Goal: Information Seeking & Learning: Check status

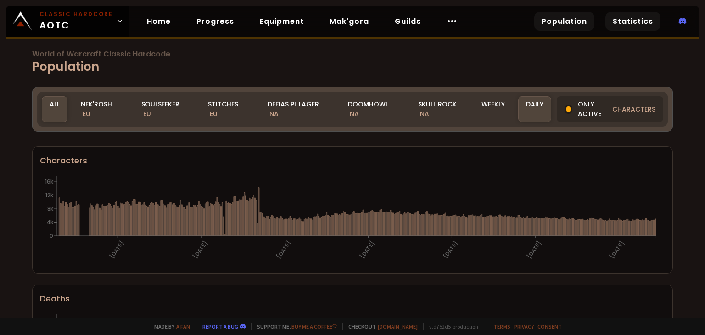
click at [635, 17] on link "Statistics" at bounding box center [633, 21] width 55 height 19
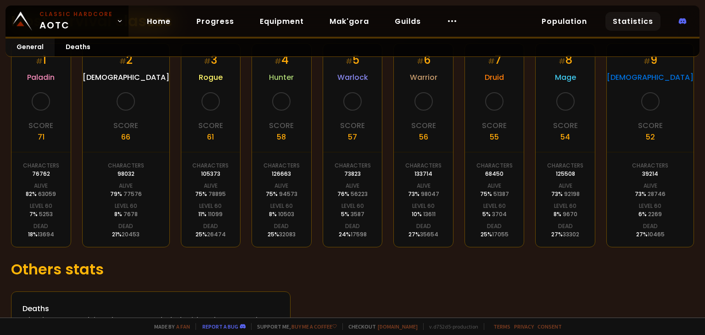
scroll to position [222, 0]
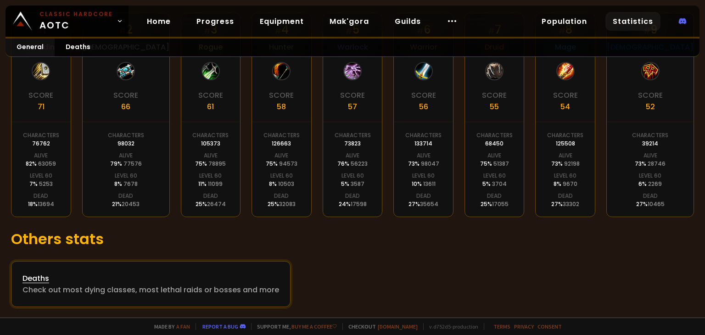
click at [188, 265] on link "Deaths Check out most dying classes, most lethal raids or bosses and more" at bounding box center [151, 284] width 280 height 46
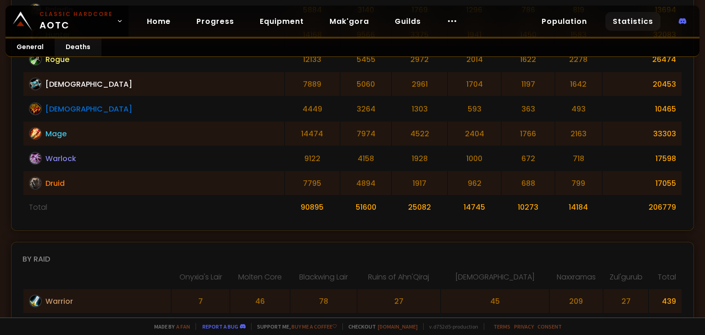
scroll to position [354, 0]
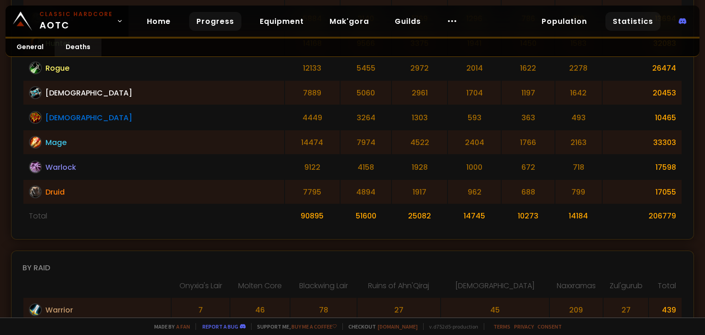
click at [216, 24] on link "Progress" at bounding box center [215, 21] width 52 height 19
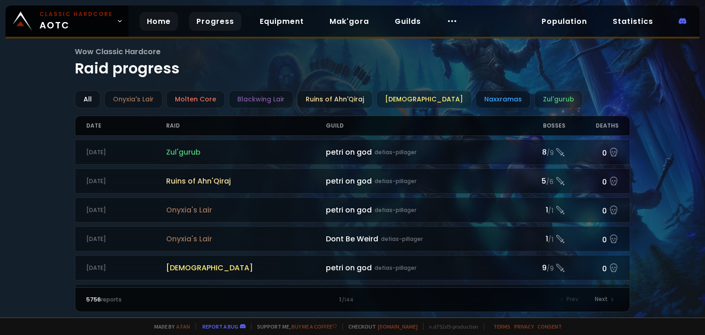
click at [159, 20] on link "Home" at bounding box center [159, 21] width 39 height 19
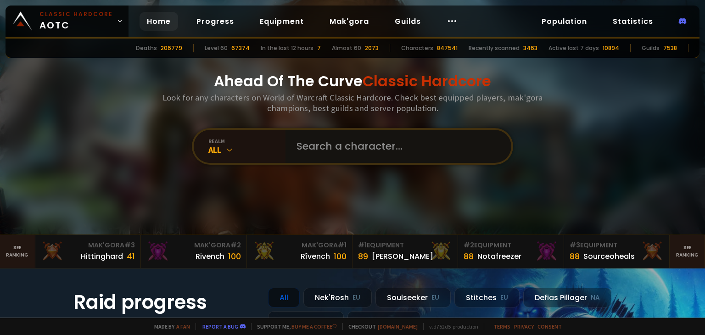
click at [349, 157] on input "text" at bounding box center [395, 146] width 209 height 33
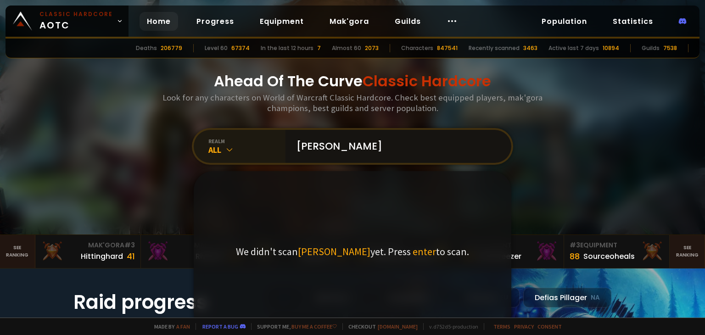
type input "Robie"
click at [228, 150] on icon at bounding box center [229, 149] width 9 height 9
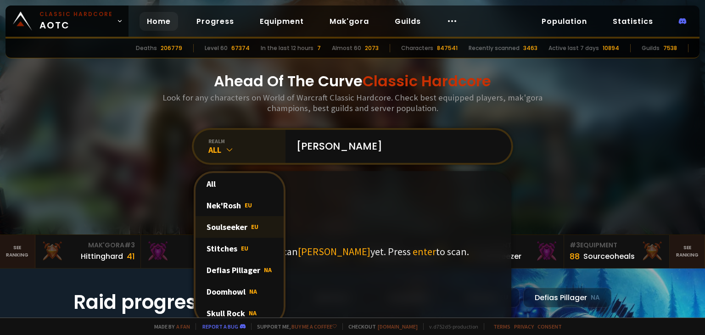
click at [227, 219] on div "Soulseeker EU" at bounding box center [240, 227] width 88 height 22
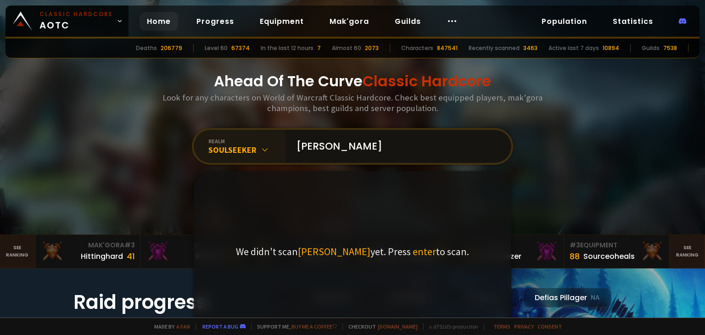
click at [372, 154] on input "Robie" at bounding box center [395, 146] width 209 height 33
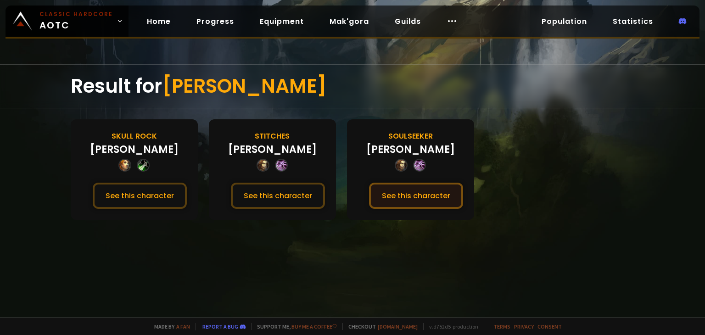
click at [415, 192] on button "See this character" at bounding box center [416, 196] width 94 height 26
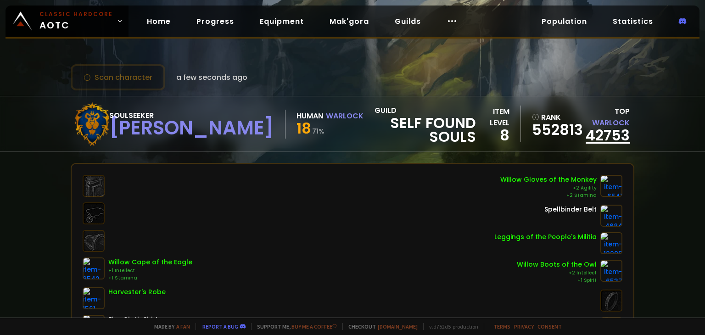
click at [603, 125] on link "42753" at bounding box center [608, 135] width 44 height 21
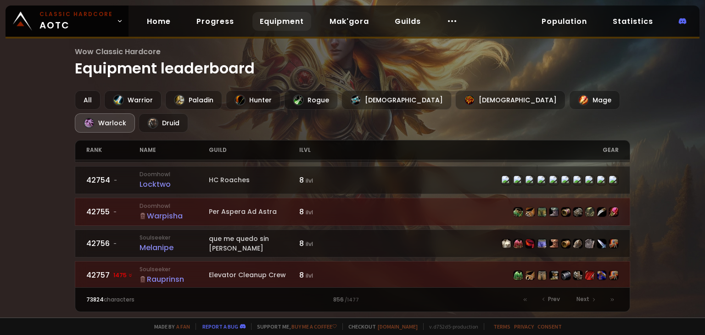
scroll to position [21, 0]
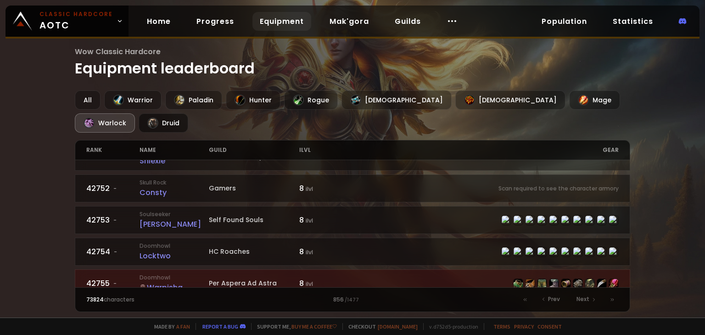
click at [188, 113] on div "Druid" at bounding box center [164, 122] width 50 height 19
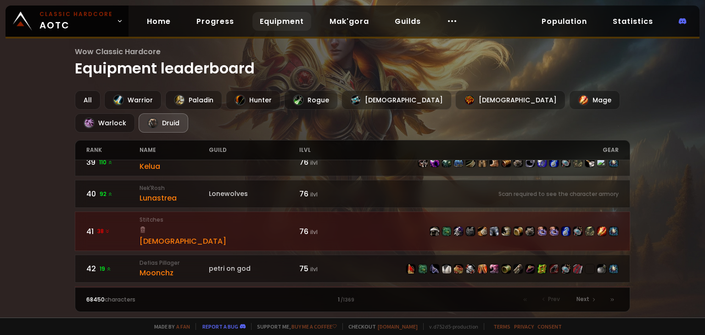
scroll to position [1415, 0]
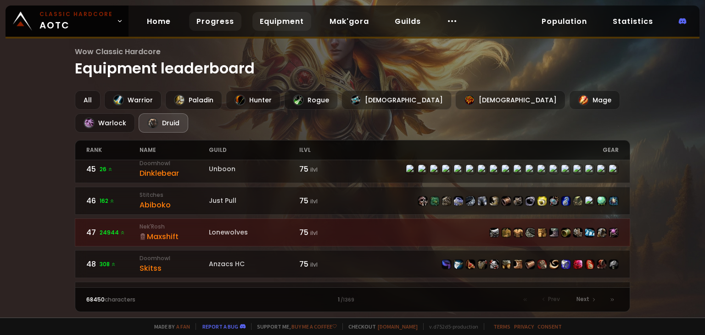
click at [219, 22] on link "Progress" at bounding box center [215, 21] width 52 height 19
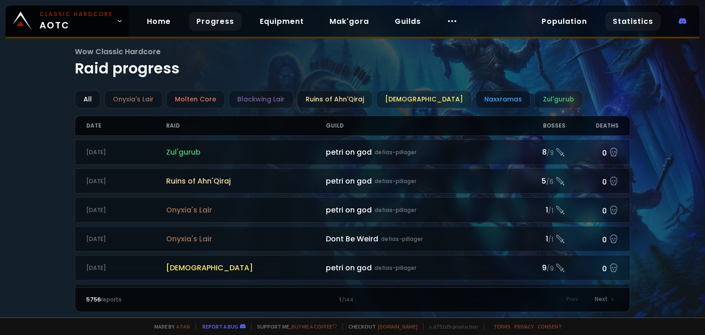
click at [628, 17] on link "Statistics" at bounding box center [633, 21] width 55 height 19
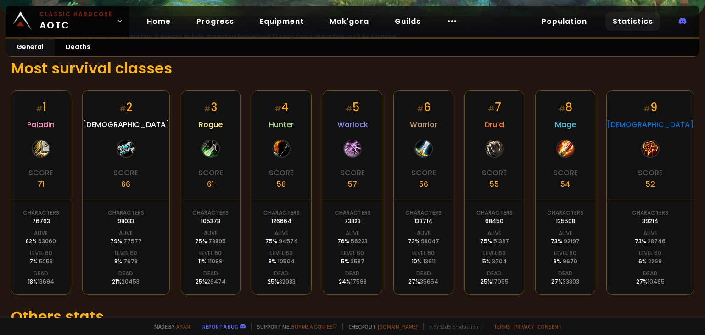
scroll to position [146, 0]
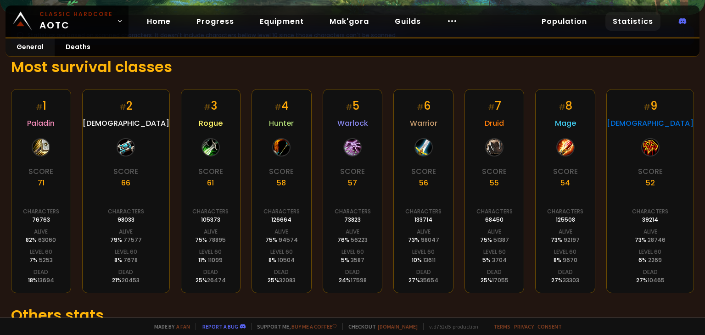
click at [355, 117] on div "# 5 Warlock Score 57 Characters 73823 Alive 76 % 56223 Level 60 5 % 3587 Dead 2…" at bounding box center [353, 191] width 60 height 204
click at [351, 129] on div "# 5 Warlock Score 57 Characters 73823 Alive 76 % 56223 Level 60 5 % 3587 Dead 2…" at bounding box center [353, 191] width 60 height 204
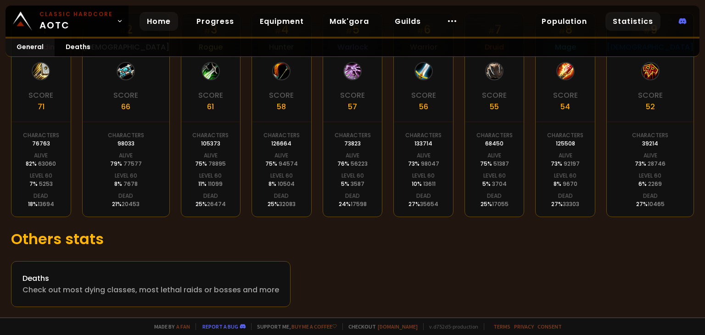
click at [155, 21] on link "Home" at bounding box center [159, 21] width 39 height 19
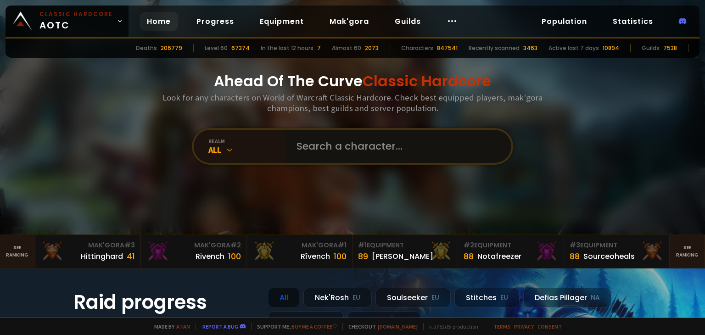
click at [346, 148] on input "text" at bounding box center [395, 146] width 209 height 33
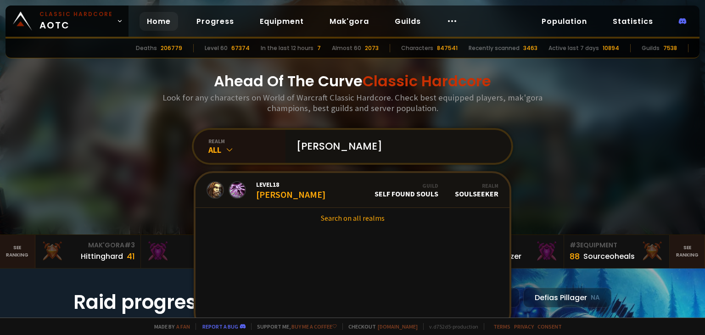
type input "Robie"
click at [151, 175] on div "Ahead Of The Curve Classic Hardcore Look for any characters on World of Warcraf…" at bounding box center [352, 117] width 553 height 235
click at [588, 158] on div "Ahead Of The Curve Classic Hardcore Look for any characters on World of Warcraf…" at bounding box center [352, 117] width 553 height 235
click at [363, 197] on link "Level 18 Robie Guild Self Found Souls Realm Soulseeker" at bounding box center [353, 190] width 314 height 35
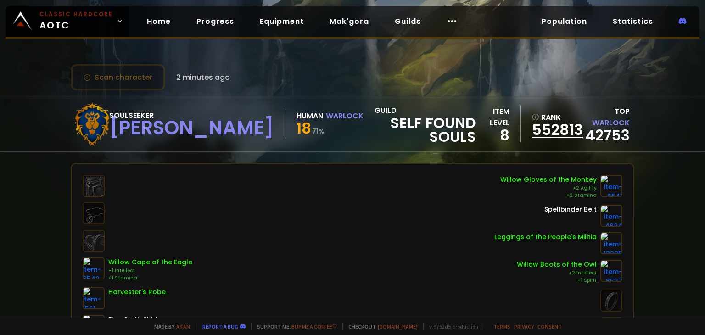
click at [532, 126] on link "552813" at bounding box center [554, 130] width 45 height 14
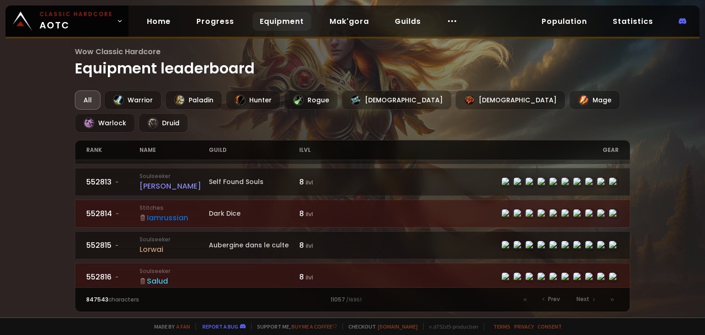
scroll to position [378, 0]
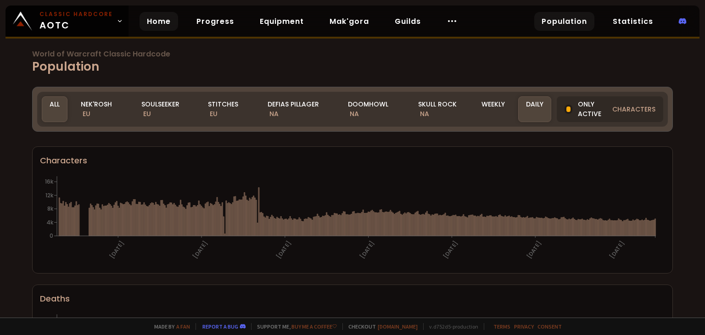
click at [160, 19] on link "Home" at bounding box center [159, 21] width 39 height 19
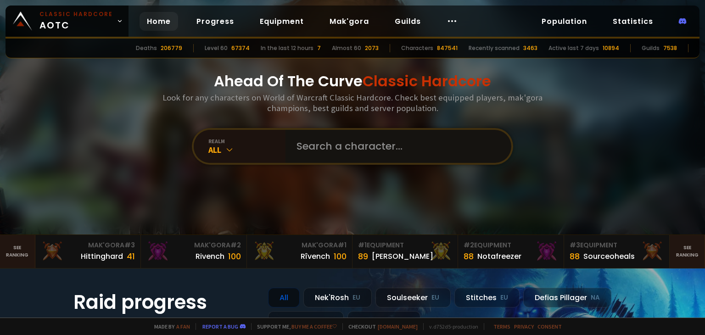
click at [321, 138] on input "text" at bounding box center [395, 146] width 209 height 33
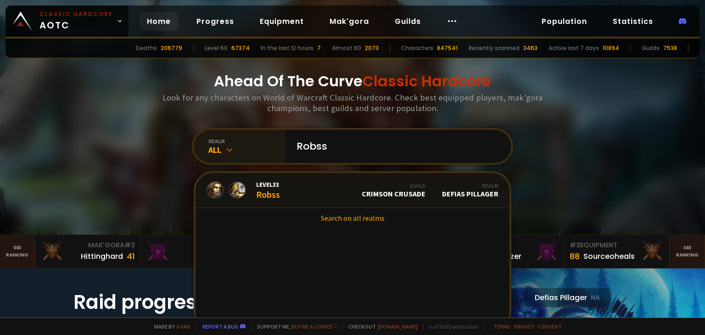
click at [225, 150] on icon at bounding box center [229, 149] width 9 height 9
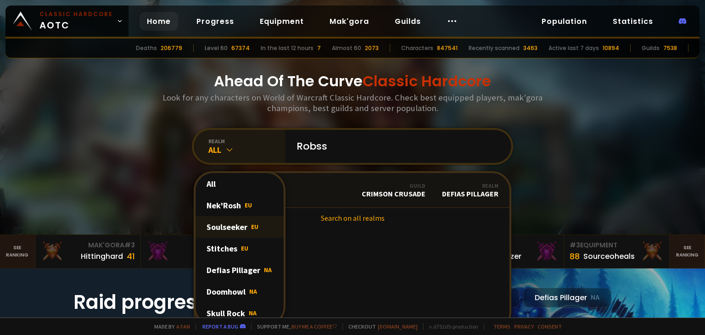
click at [243, 223] on div "Soulseeker EU" at bounding box center [240, 227] width 88 height 22
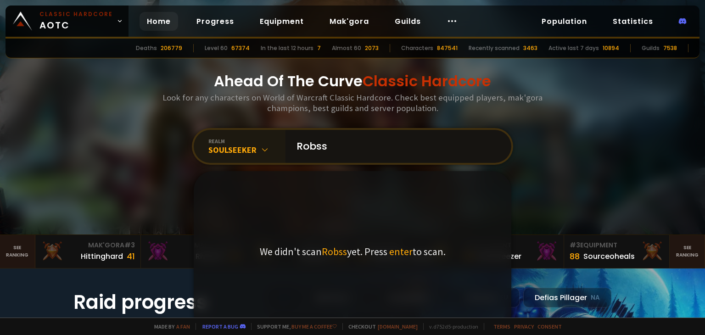
click at [343, 149] on input "Robss" at bounding box center [395, 146] width 209 height 33
type input "Robs"
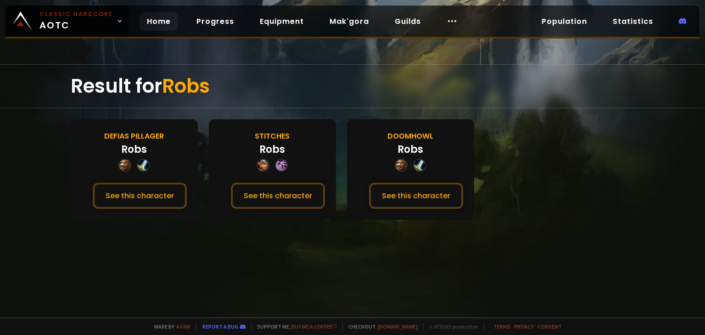
click at [152, 17] on link "Home" at bounding box center [159, 21] width 39 height 19
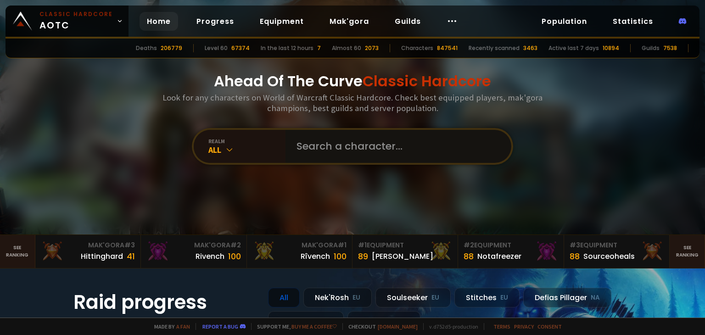
click at [310, 151] on input "text" at bounding box center [395, 146] width 209 height 33
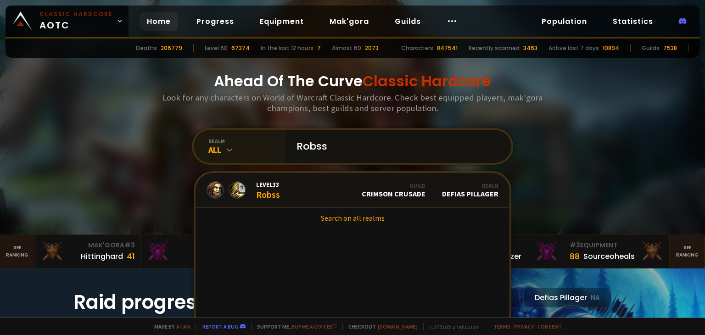
type input "Robss"
click at [220, 148] on div "All" at bounding box center [247, 150] width 77 height 11
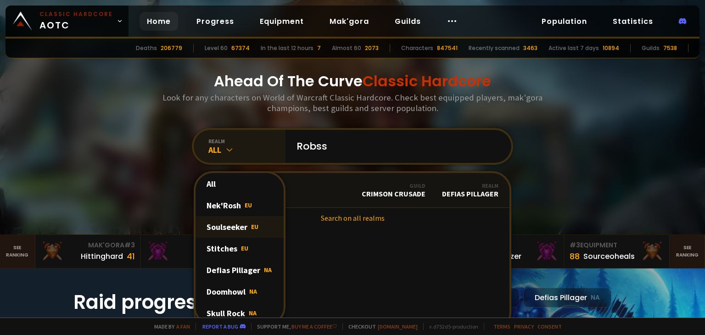
click at [232, 227] on div "Soulseeker EU" at bounding box center [240, 227] width 88 height 22
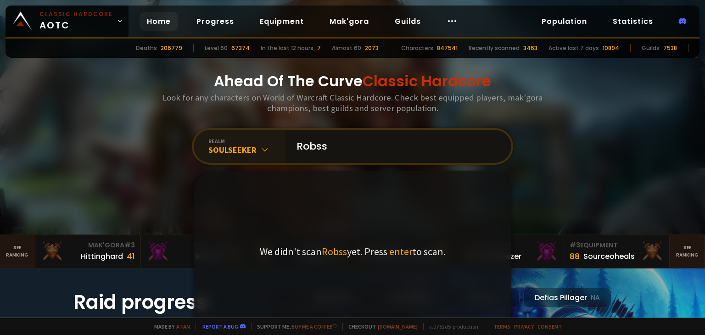
click at [338, 146] on input "Robss" at bounding box center [395, 146] width 209 height 33
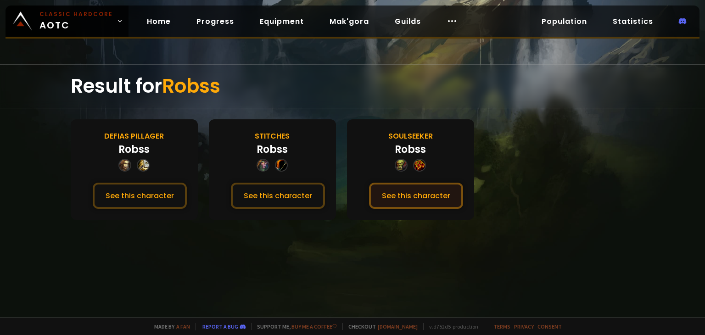
click at [414, 193] on button "See this character" at bounding box center [416, 196] width 94 height 26
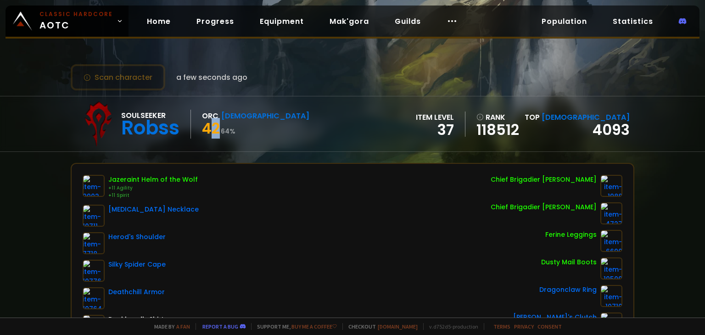
drag, startPoint x: 218, startPoint y: 128, endPoint x: 208, endPoint y: 125, distance: 9.9
click at [208, 125] on span "42" at bounding box center [211, 128] width 18 height 21
click at [259, 135] on div "Soulseeker Robss Orc [DEMOGRAPHIC_DATA] 42 64 % item level 37 rank 118512 Top S…" at bounding box center [353, 123] width 564 height 55
click at [141, 81] on button "Scan character" at bounding box center [118, 77] width 95 height 26
click at [603, 130] on link "4093" at bounding box center [611, 129] width 37 height 21
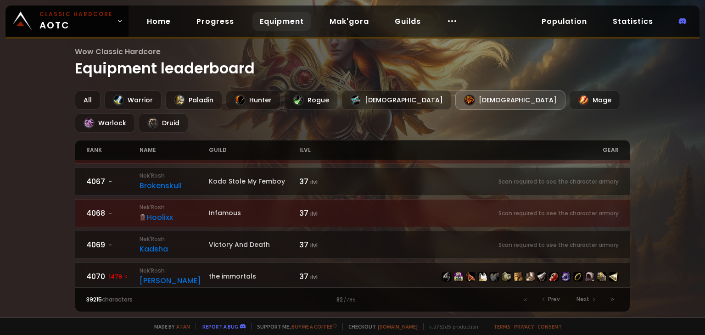
scroll to position [459, 0]
